Goal: Information Seeking & Learning: Learn about a topic

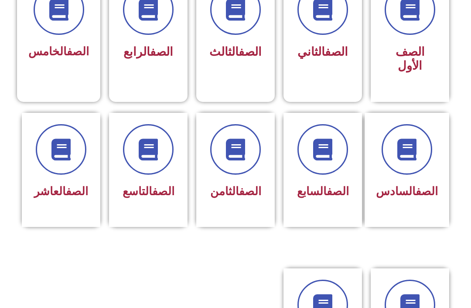
scroll to position [272, 0]
click at [236, 157] on icon at bounding box center [235, 150] width 22 height 22
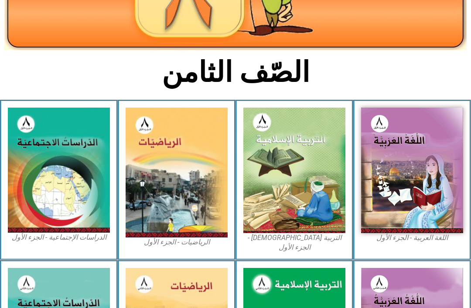
scroll to position [147, 0]
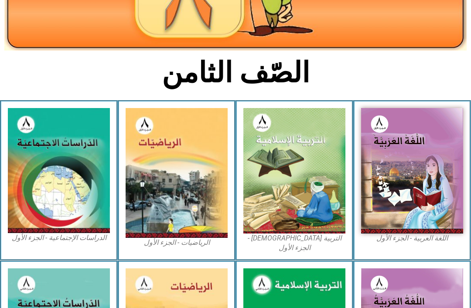
click at [299, 174] on img at bounding box center [294, 171] width 102 height 126
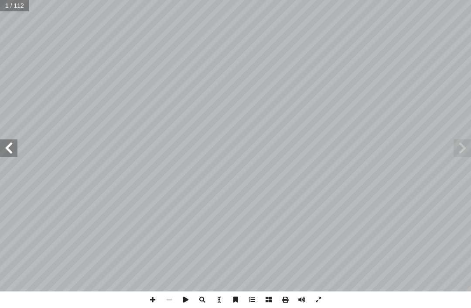
click at [457, 156] on span at bounding box center [461, 147] width 17 height 17
click at [464, 150] on span at bounding box center [461, 147] width 17 height 17
click at [458, 146] on span at bounding box center [461, 147] width 17 height 17
click at [461, 150] on span at bounding box center [461, 147] width 17 height 17
click at [462, 149] on span at bounding box center [461, 147] width 17 height 17
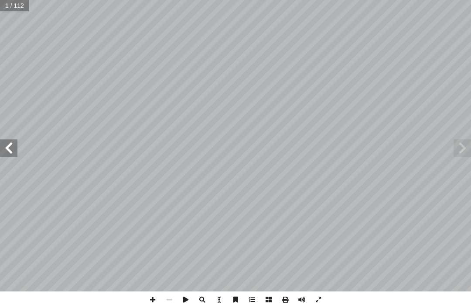
click at [456, 149] on span at bounding box center [461, 147] width 17 height 17
click at [463, 144] on span at bounding box center [461, 147] width 17 height 17
click at [456, 140] on span at bounding box center [461, 147] width 17 height 17
